Goal: Task Accomplishment & Management: Manage account settings

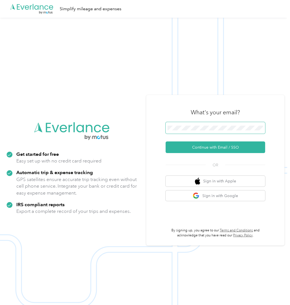
click at [166, 141] on button "Continue with Email / SSO" at bounding box center [216, 147] width 100 height 12
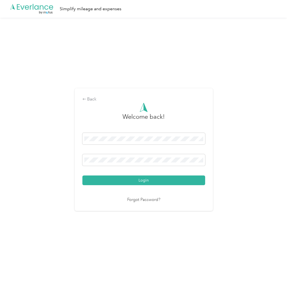
click at [82, 175] on button "Login" at bounding box center [143, 180] width 123 height 10
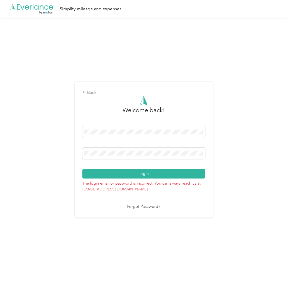
click at [82, 169] on button "Login" at bounding box center [143, 174] width 123 height 10
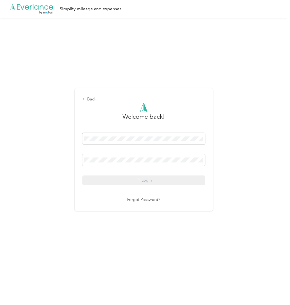
click at [243, 161] on div "Back Welcome back! Login Forgot Password?" at bounding box center [143, 152] width 287 height 268
